Goal: Task Accomplishment & Management: Use online tool/utility

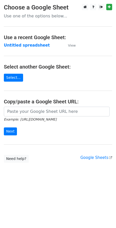
click at [31, 112] on input "url" at bounding box center [56, 112] width 105 height 10
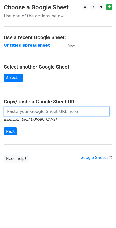
click at [20, 108] on input "url" at bounding box center [56, 112] width 105 height 10
paste input "https://docs.google.com/spreadsheets/d/1TFV68_IxIrt_og4Clogd47hHb5HEmUpaHVmF_tj…"
type input "https://docs.google.com/spreadsheets/d/1TFV68_IxIrt_og4Clogd47hHb5HEmUpaHVmF_tj…"
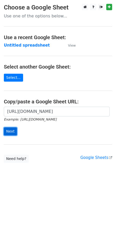
scroll to position [0, 0]
click at [8, 132] on input "Next" at bounding box center [10, 131] width 13 height 8
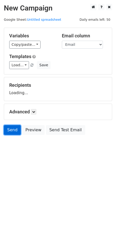
click at [8, 128] on link "Send" at bounding box center [12, 130] width 17 height 10
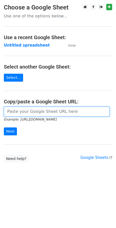
click at [21, 113] on input "url" at bounding box center [56, 112] width 105 height 10
paste input "[URL][DOMAIN_NAME]"
type input "[URL][DOMAIN_NAME]"
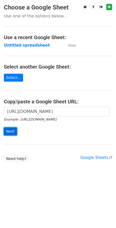
scroll to position [0, 0]
click at [12, 131] on input "Next" at bounding box center [10, 131] width 13 height 8
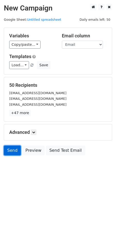
click at [8, 148] on link "Send" at bounding box center [12, 151] width 17 height 10
